Goal: Navigation & Orientation: Find specific page/section

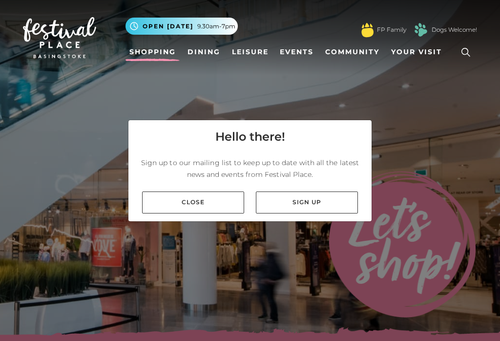
click at [184, 212] on link "Close" at bounding box center [193, 203] width 102 height 22
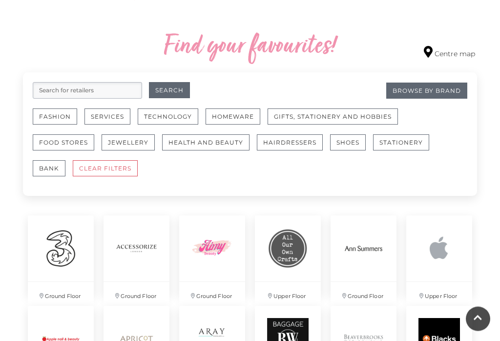
scroll to position [544, 0]
click at [62, 115] on button "Fashion" at bounding box center [55, 116] width 44 height 16
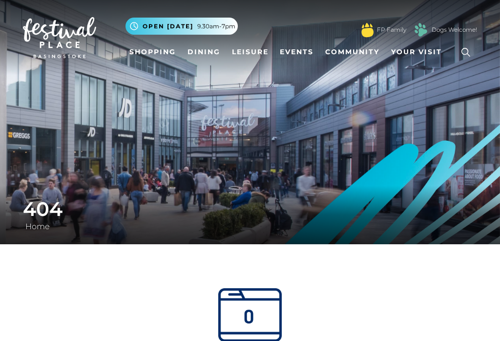
click at [158, 55] on link "Shopping" at bounding box center [153, 52] width 54 height 18
click at [149, 48] on link "Shopping" at bounding box center [153, 52] width 54 height 18
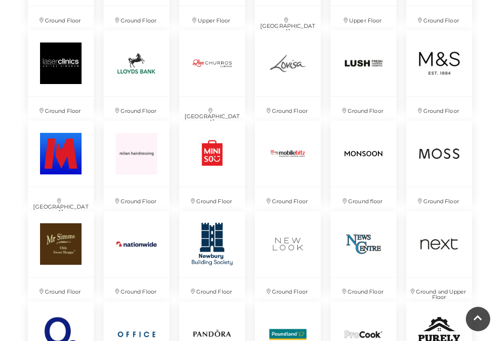
scroll to position [1451, 0]
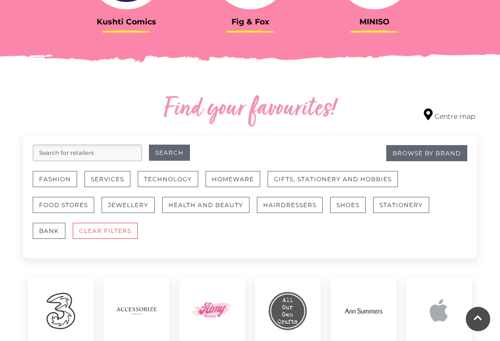
scroll to position [480, 0]
